Goal: Find specific page/section: Find specific page/section

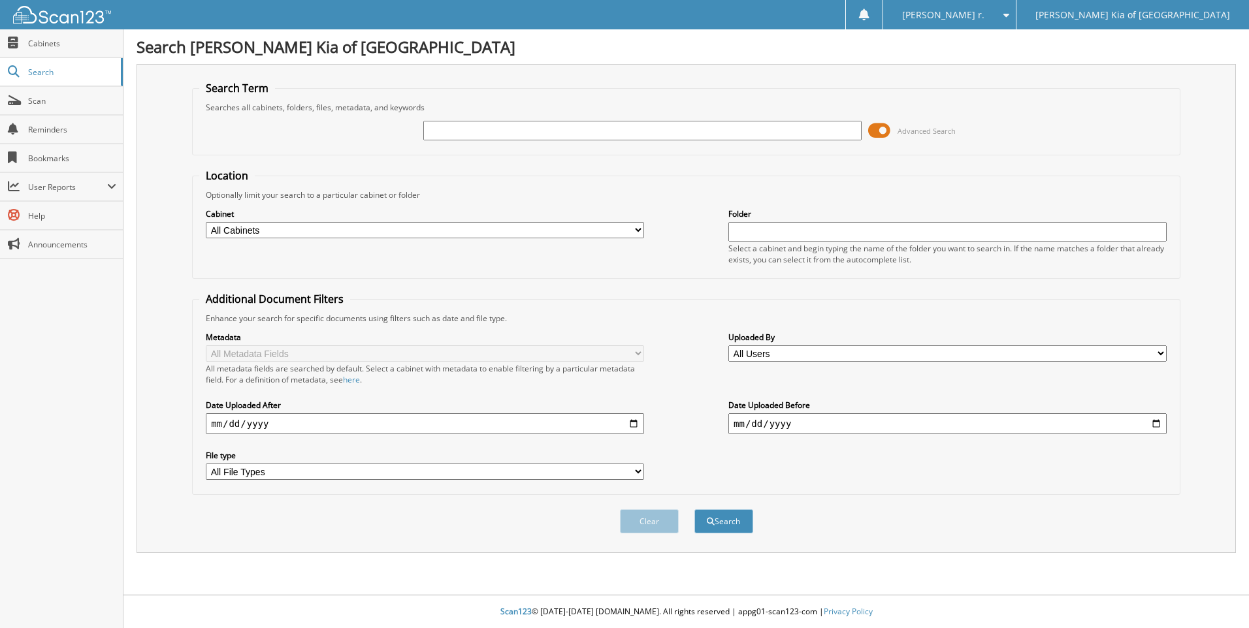
click at [576, 129] on input "text" at bounding box center [642, 131] width 438 height 20
type input "21733"
click at [694, 509] on button "Search" at bounding box center [723, 521] width 59 height 24
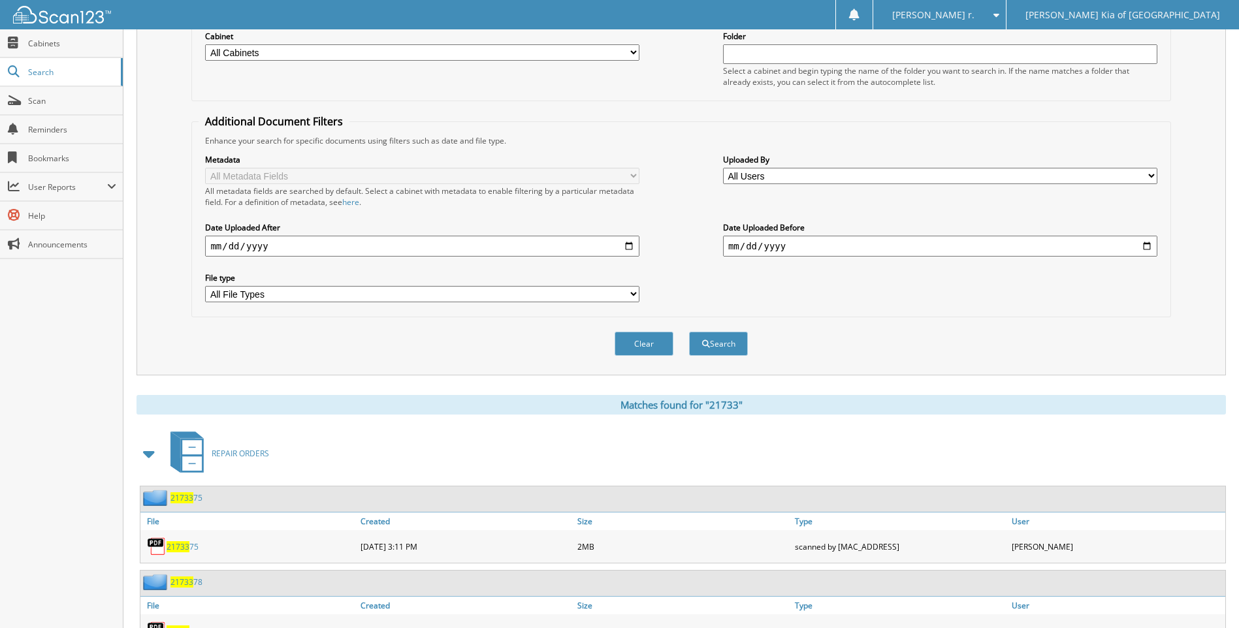
scroll to position [392, 0]
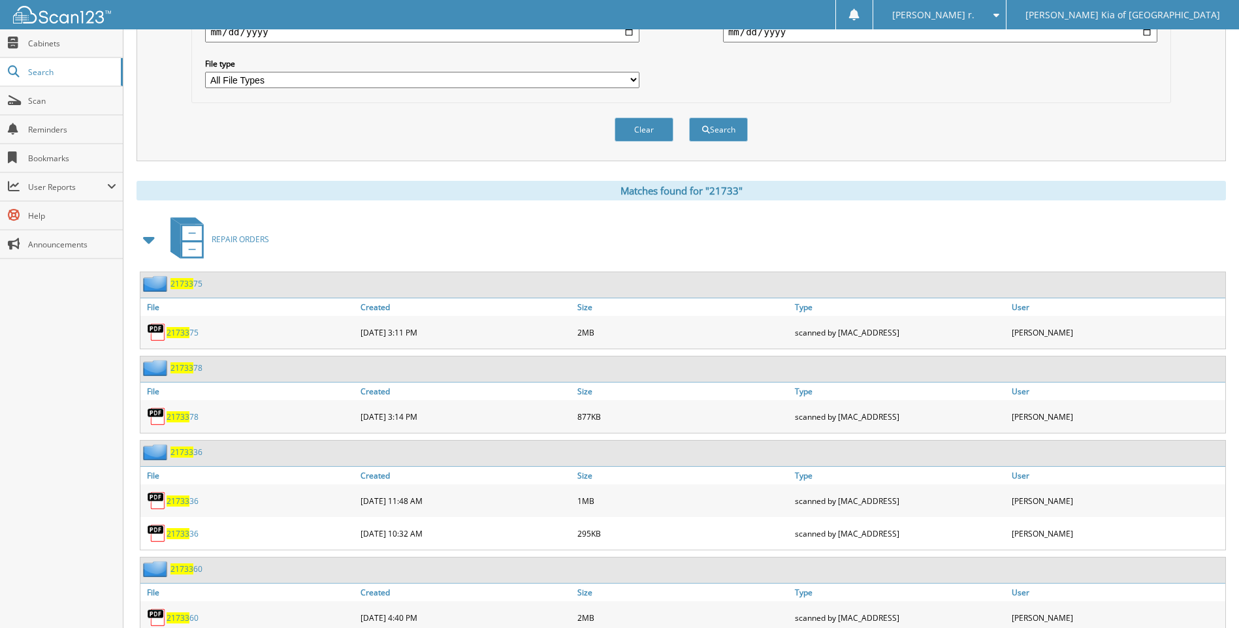
click at [178, 336] on span "21733" at bounding box center [178, 332] width 23 height 11
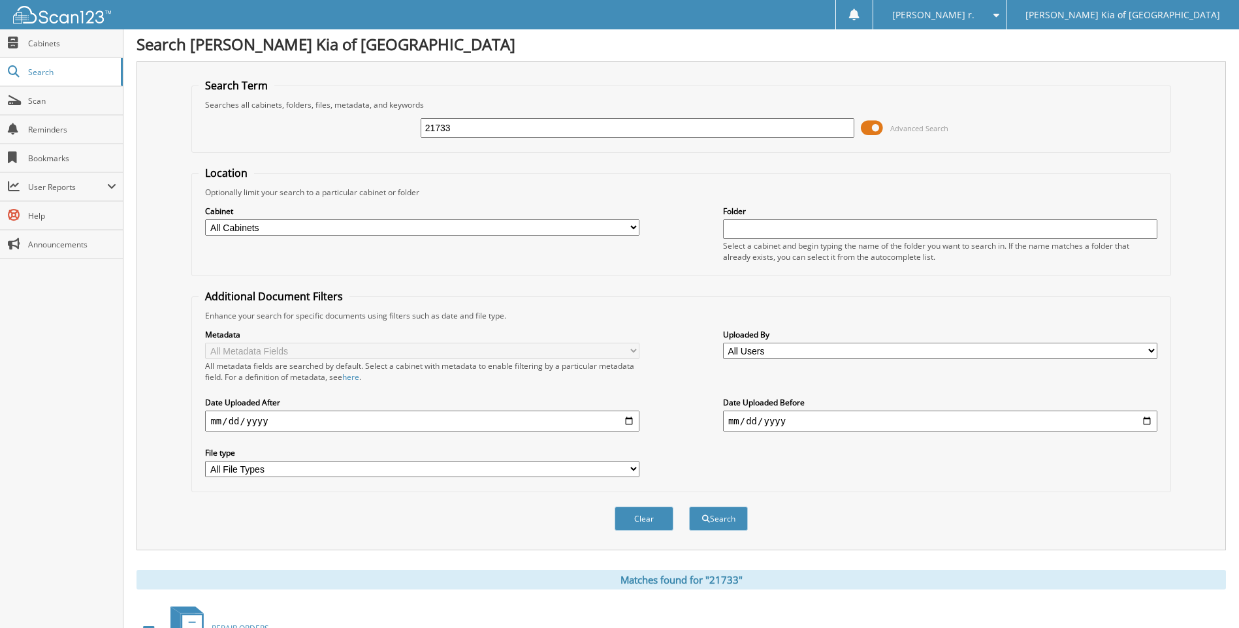
scroll to position [0, 0]
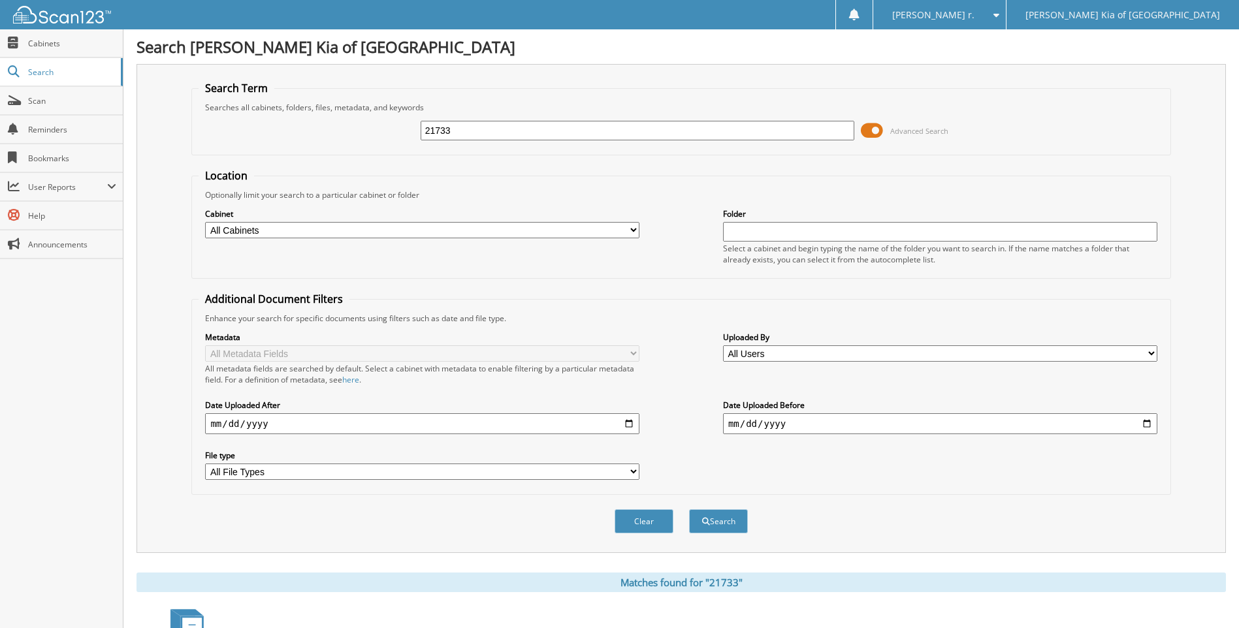
drag, startPoint x: 501, startPoint y: 132, endPoint x: 224, endPoint y: 130, distance: 276.9
click at [236, 132] on div "21733 Advanced Search" at bounding box center [681, 130] width 964 height 35
type input "23177"
click at [689, 509] on button "Search" at bounding box center [718, 521] width 59 height 24
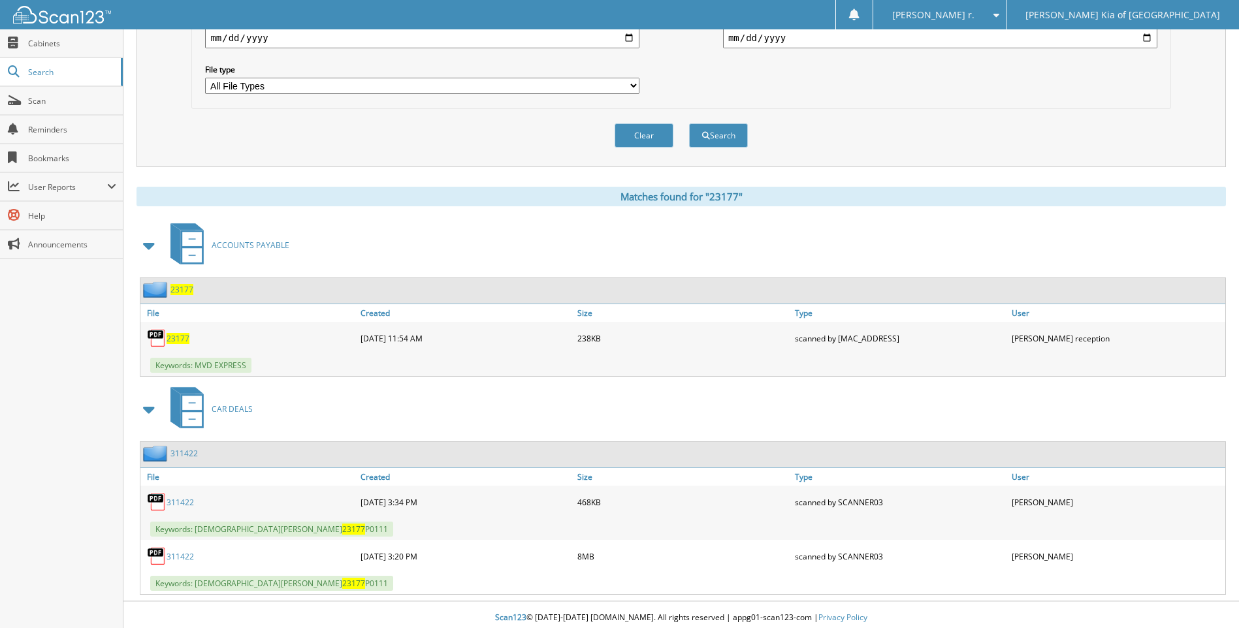
scroll to position [392, 0]
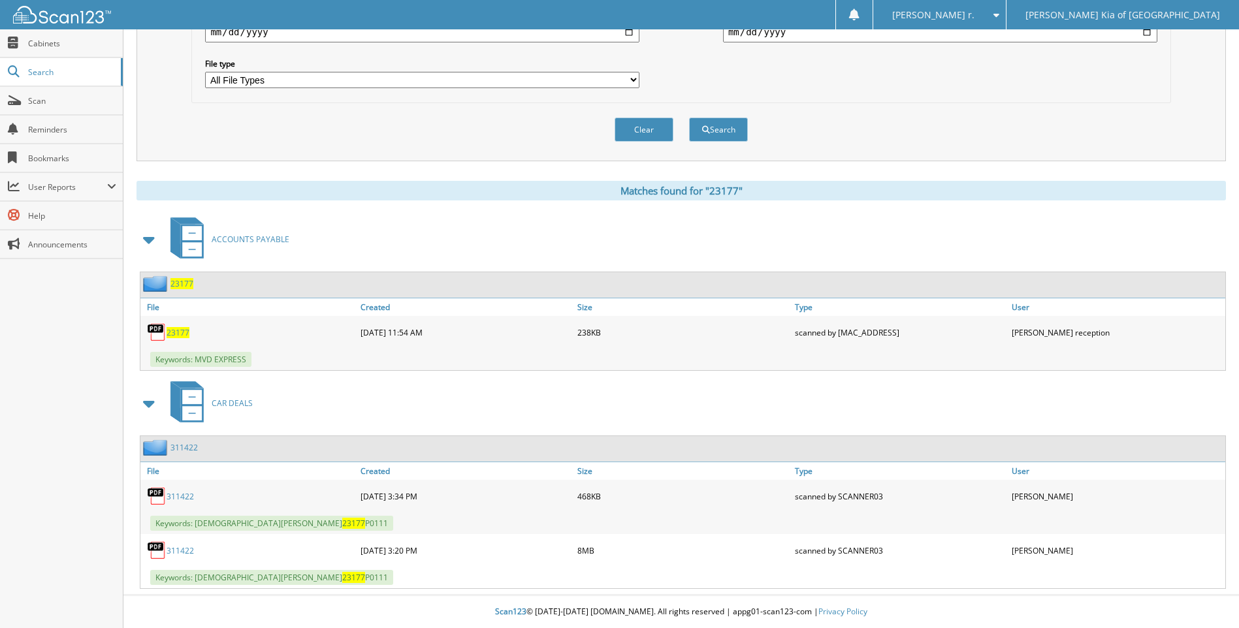
click at [176, 328] on span "23177" at bounding box center [178, 332] width 23 height 11
